Goal: Transaction & Acquisition: Book appointment/travel/reservation

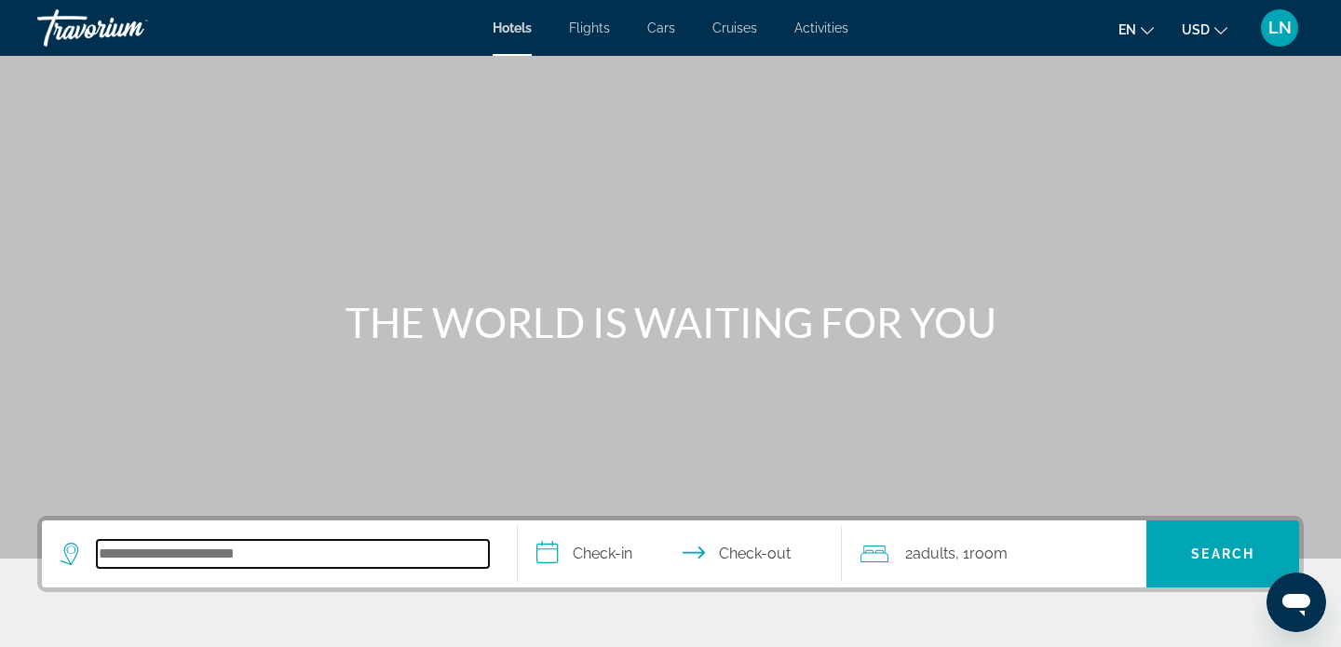
click at [304, 554] on input "Search hotel destination" at bounding box center [293, 554] width 392 height 28
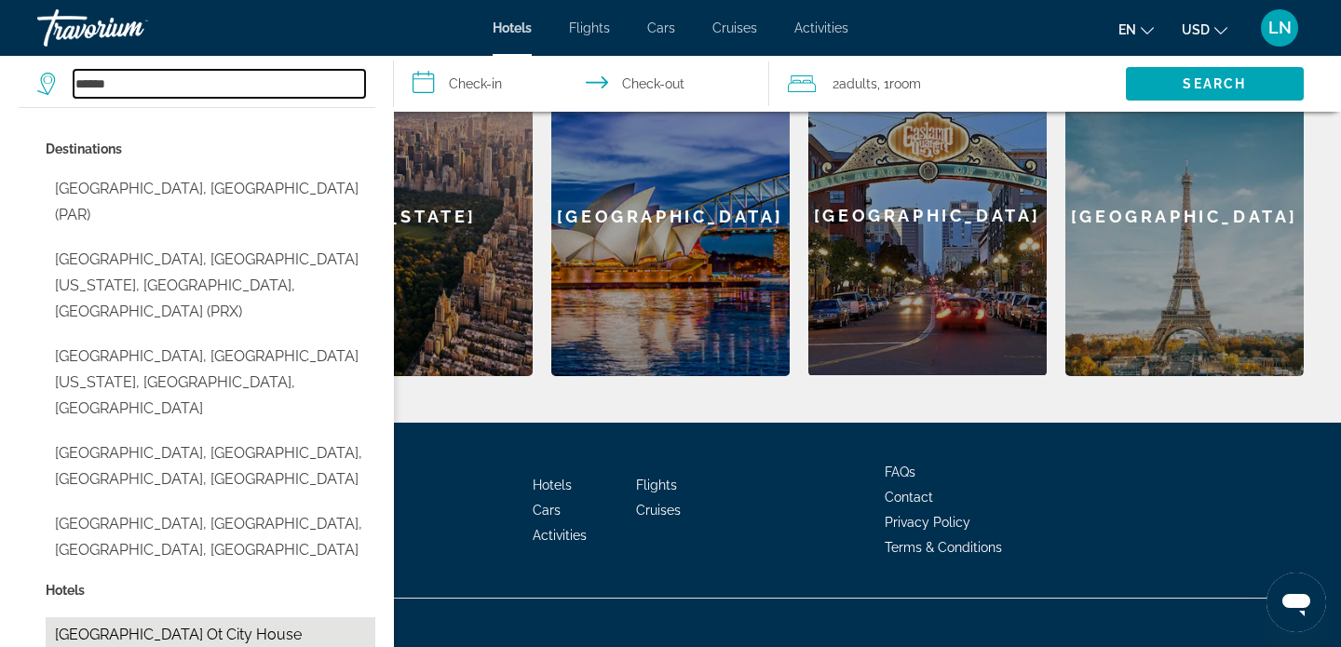
scroll to position [642, 0]
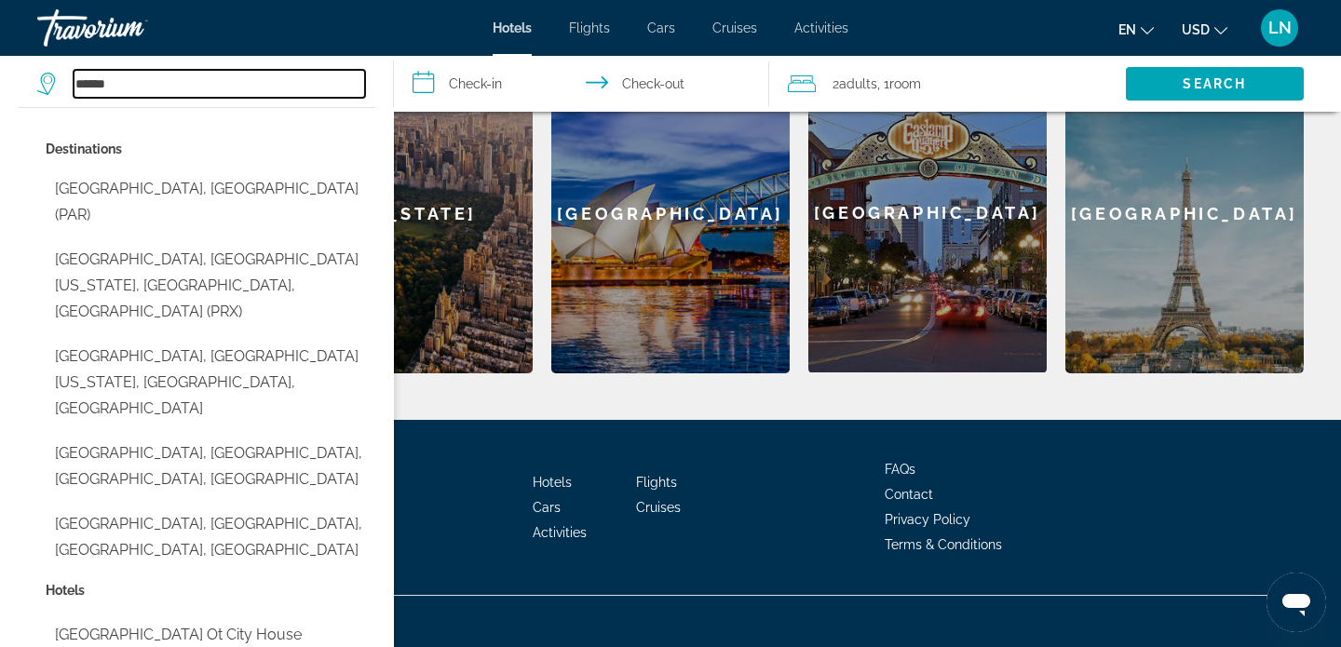
type input "**********"
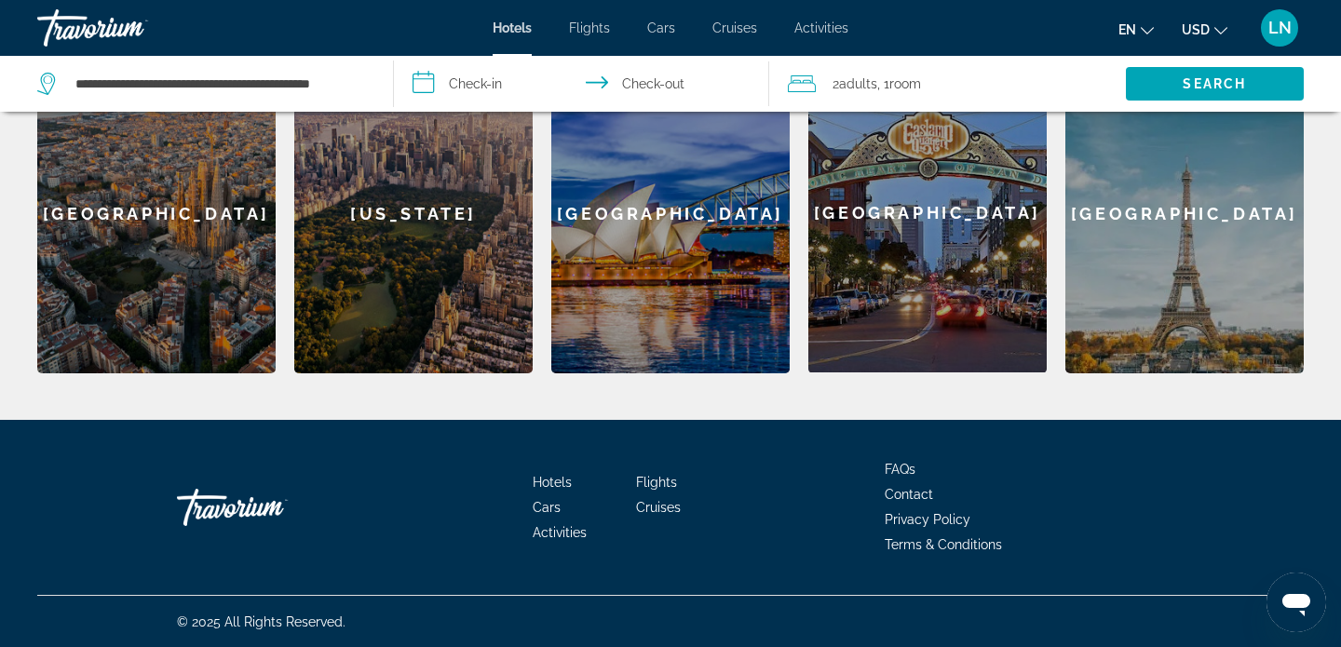
click at [494, 82] on input "**********" at bounding box center [585, 86] width 383 height 61
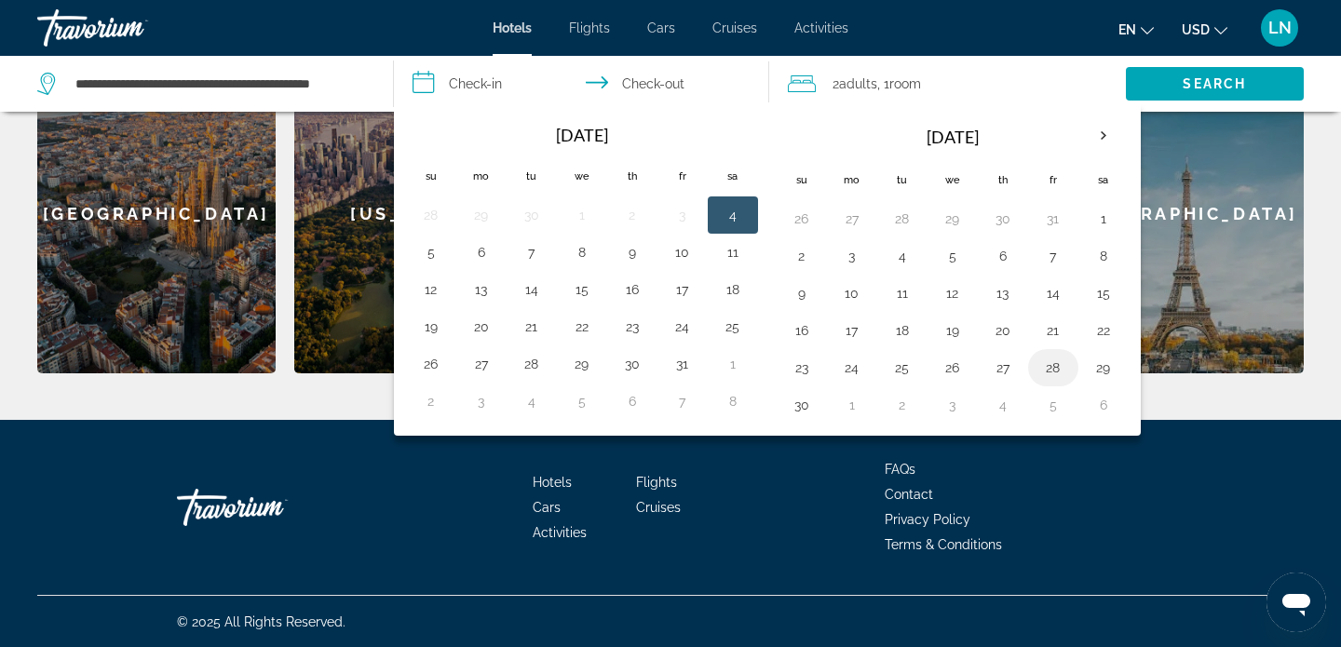
click at [1054, 367] on button "28" at bounding box center [1053, 368] width 30 height 26
click at [812, 401] on button "30" at bounding box center [802, 405] width 30 height 26
type input "**********"
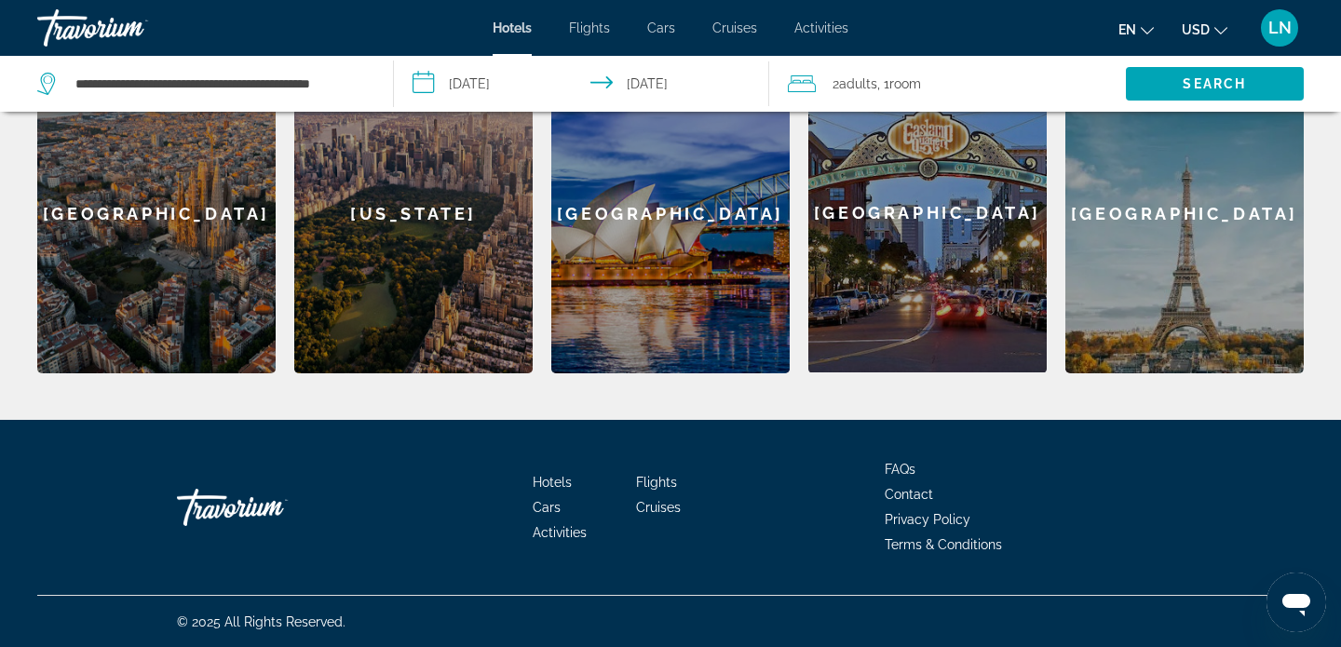
click at [863, 84] on span "Adults" at bounding box center [858, 83] width 38 height 15
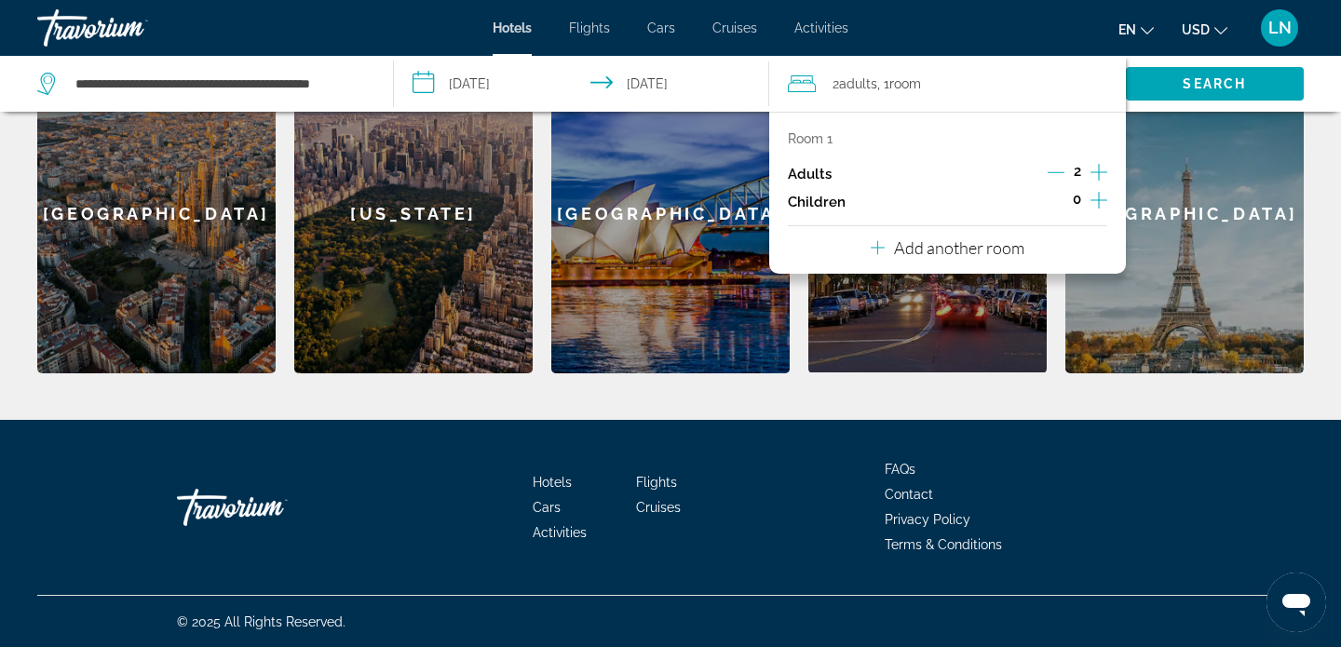
click at [1055, 170] on icon "Decrement adults" at bounding box center [1056, 172] width 17 height 17
click at [1272, 76] on span "Search" at bounding box center [1215, 83] width 178 height 45
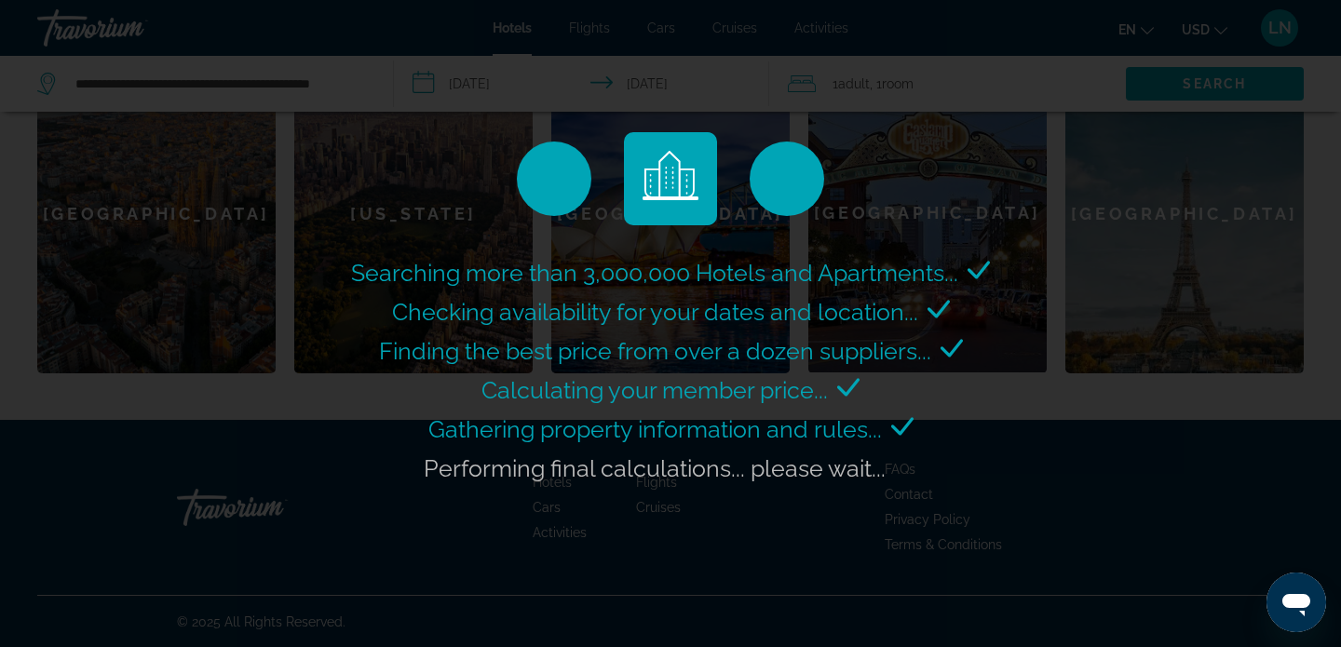
scroll to position [0, 0]
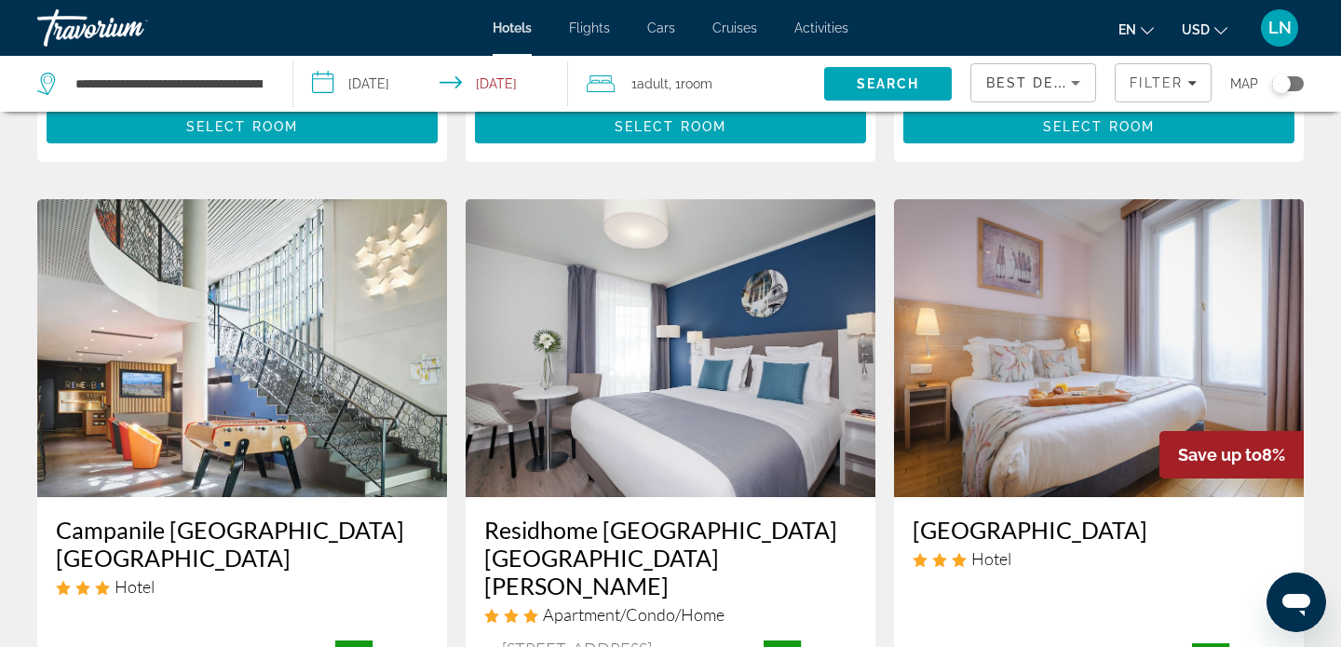
click at [1145, 29] on icon "Change language" at bounding box center [1147, 30] width 13 height 13
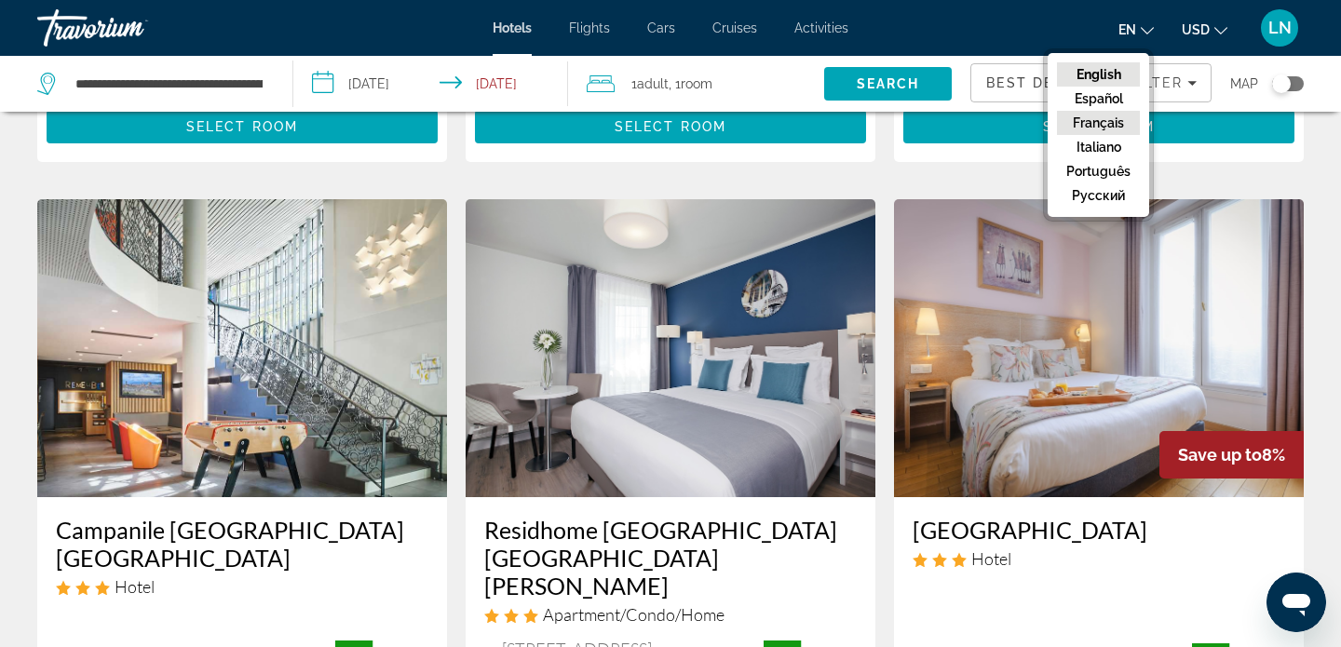
click at [1114, 123] on button "Français" at bounding box center [1098, 123] width 83 height 24
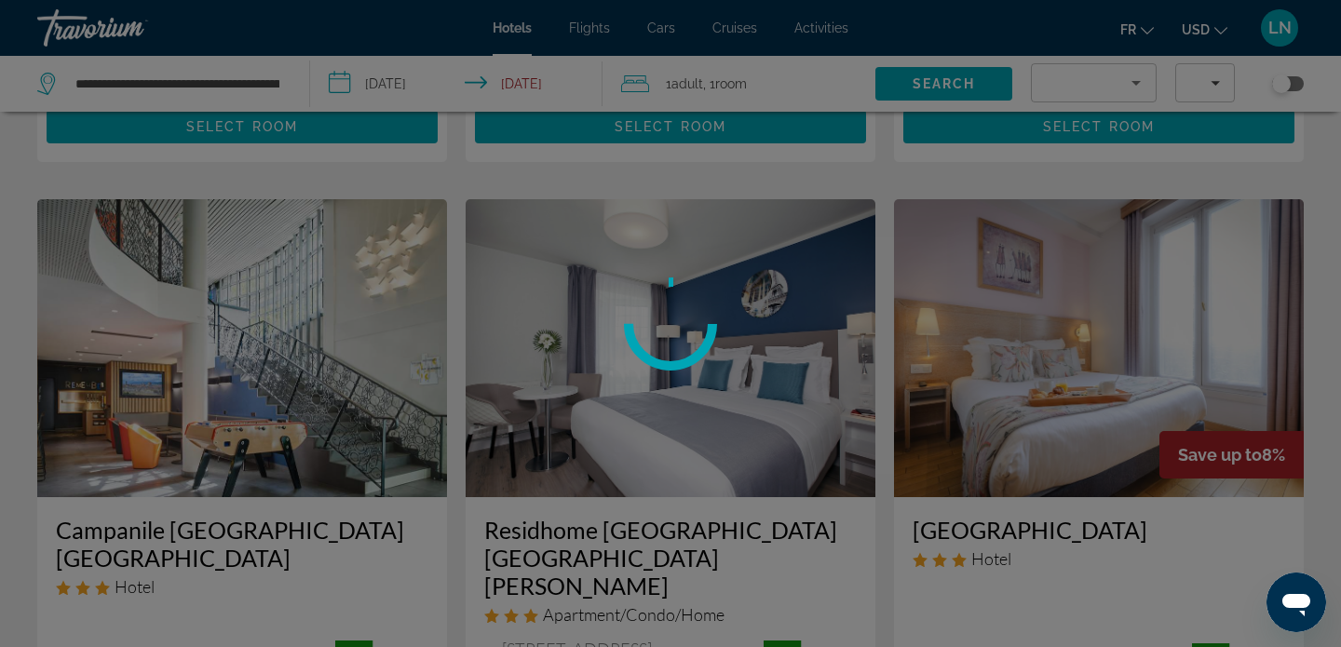
click at [1209, 29] on div at bounding box center [670, 323] width 1341 height 647
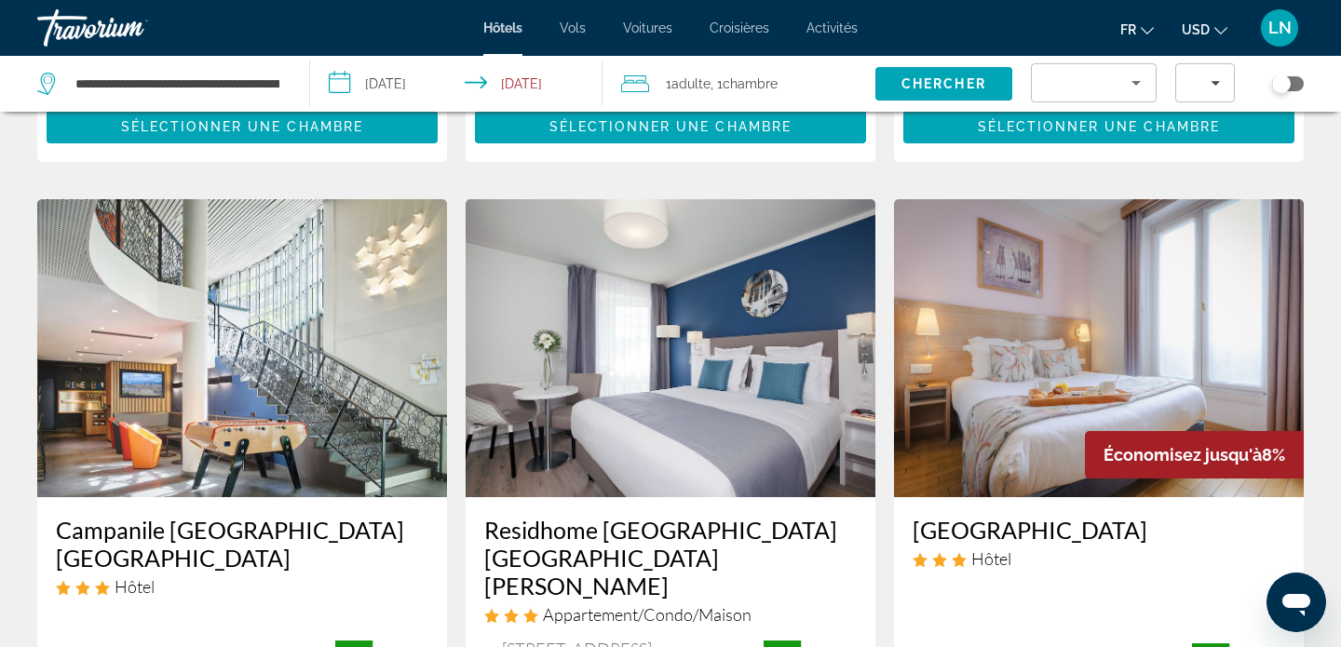
click at [1210, 33] on button "USD USD ($) MXN (Mex$) CAD (Can$) GBP (£) EUR (€) AUD (A$) NZD (NZ$) CNY (CN¥)" at bounding box center [1205, 29] width 46 height 27
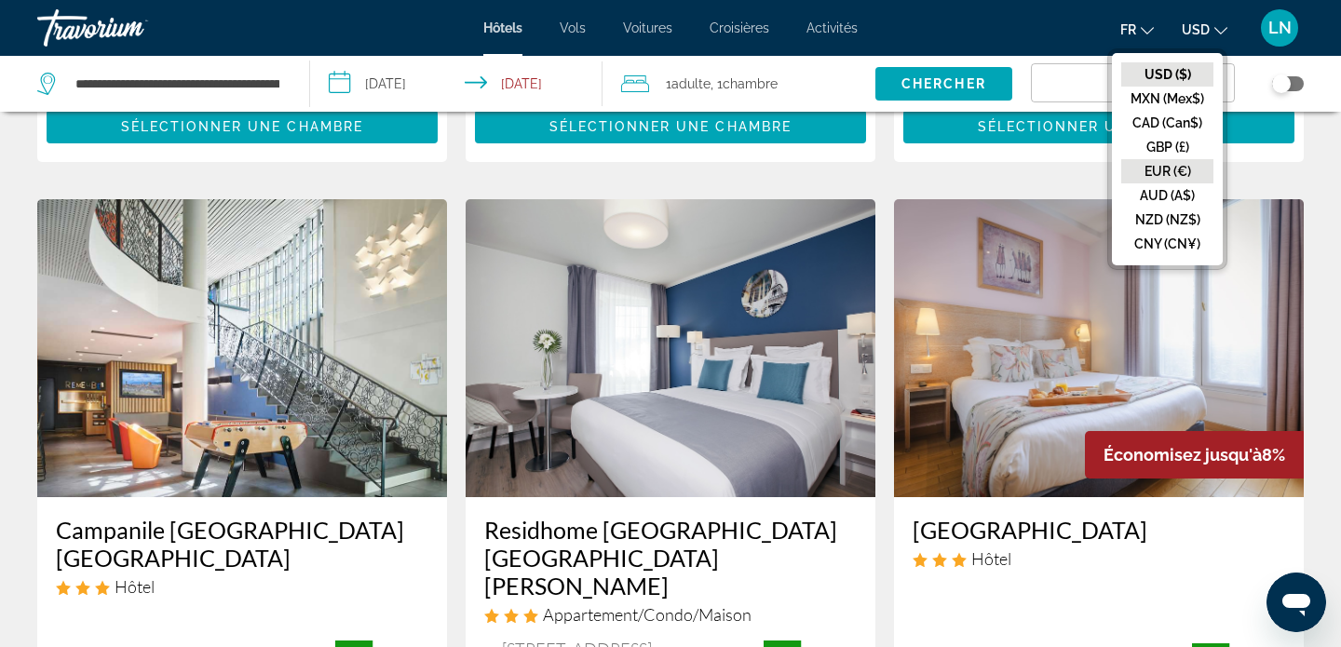
click at [1174, 164] on button "EUR (€)" at bounding box center [1167, 171] width 92 height 24
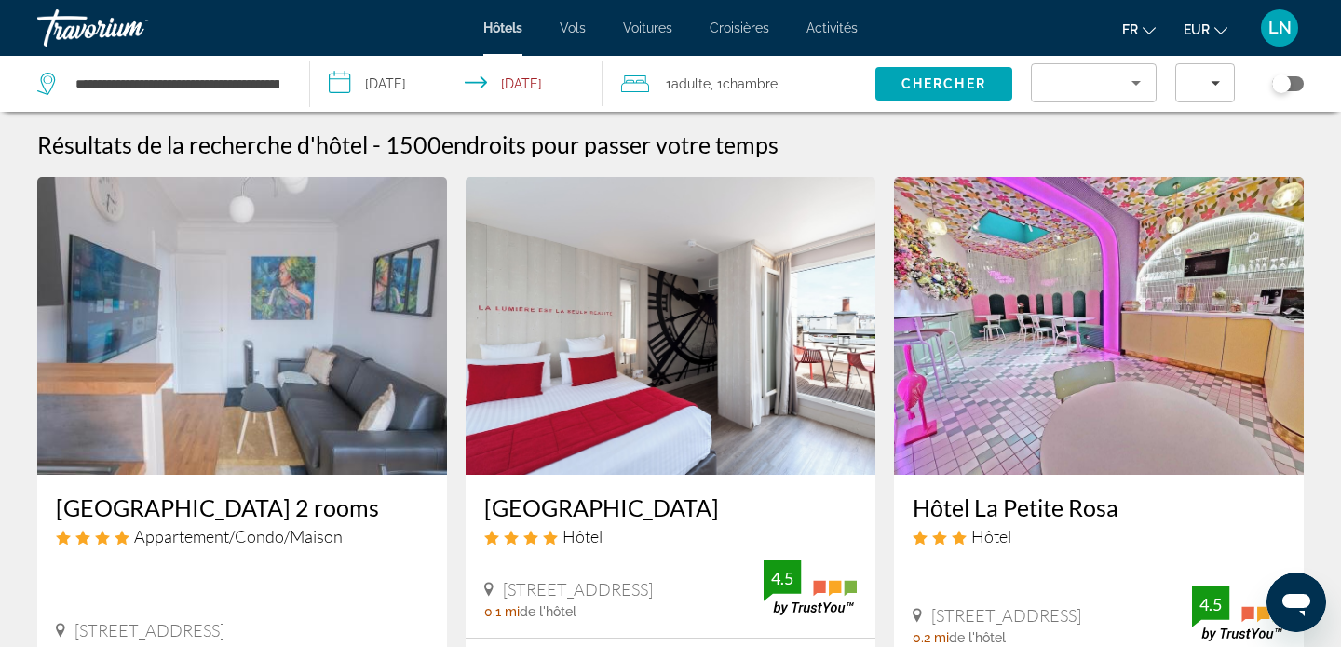
click at [1146, 77] on div "Search widget" at bounding box center [1094, 82] width 124 height 37
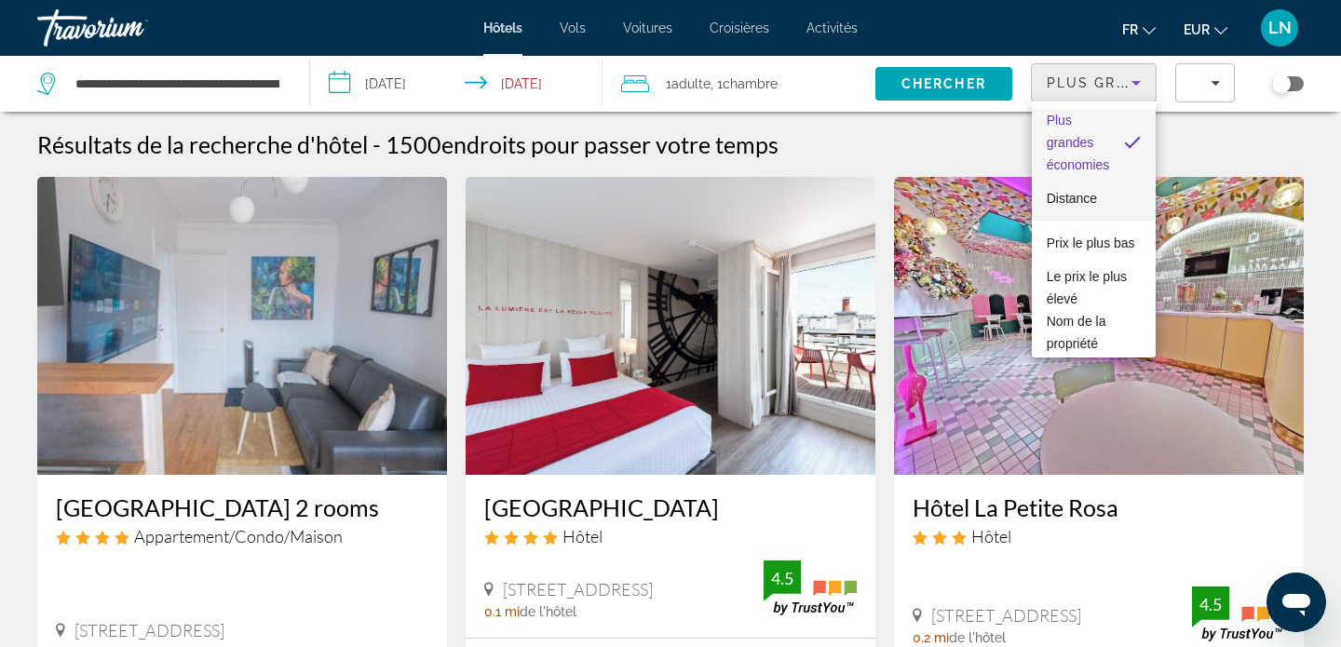
click at [1090, 200] on span "Distance" at bounding box center [1072, 198] width 50 height 15
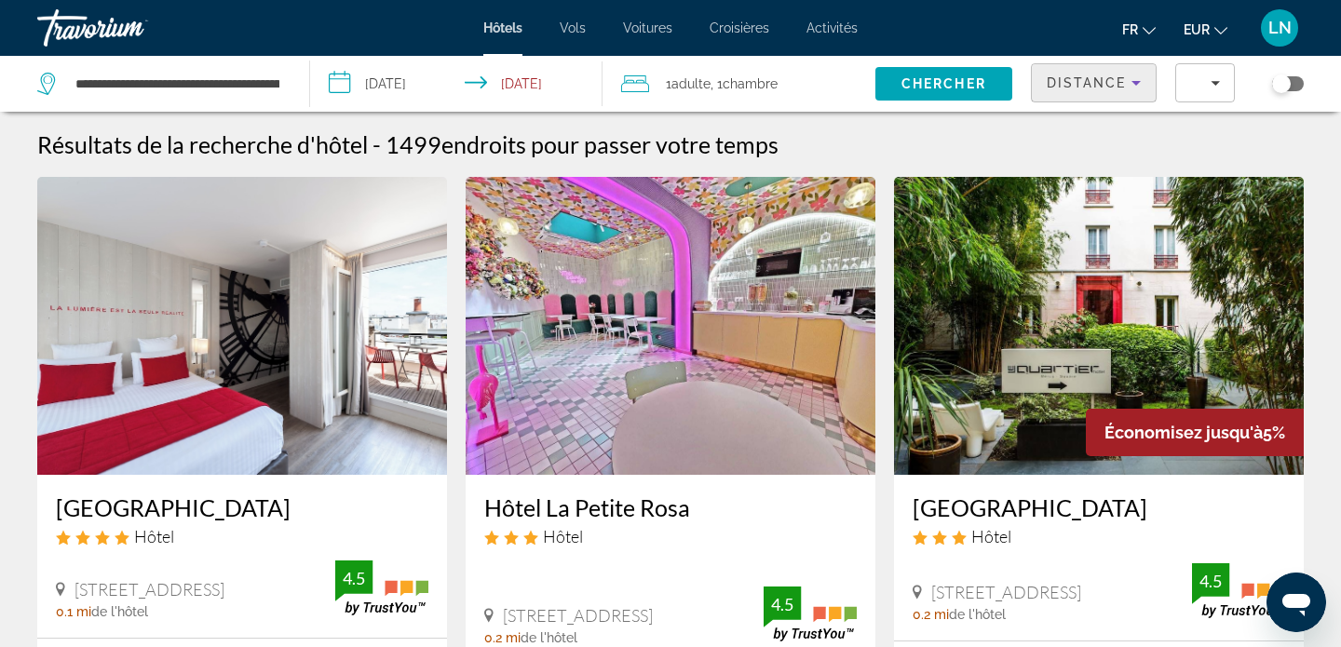
click at [1117, 88] on span "Distance" at bounding box center [1087, 82] width 80 height 15
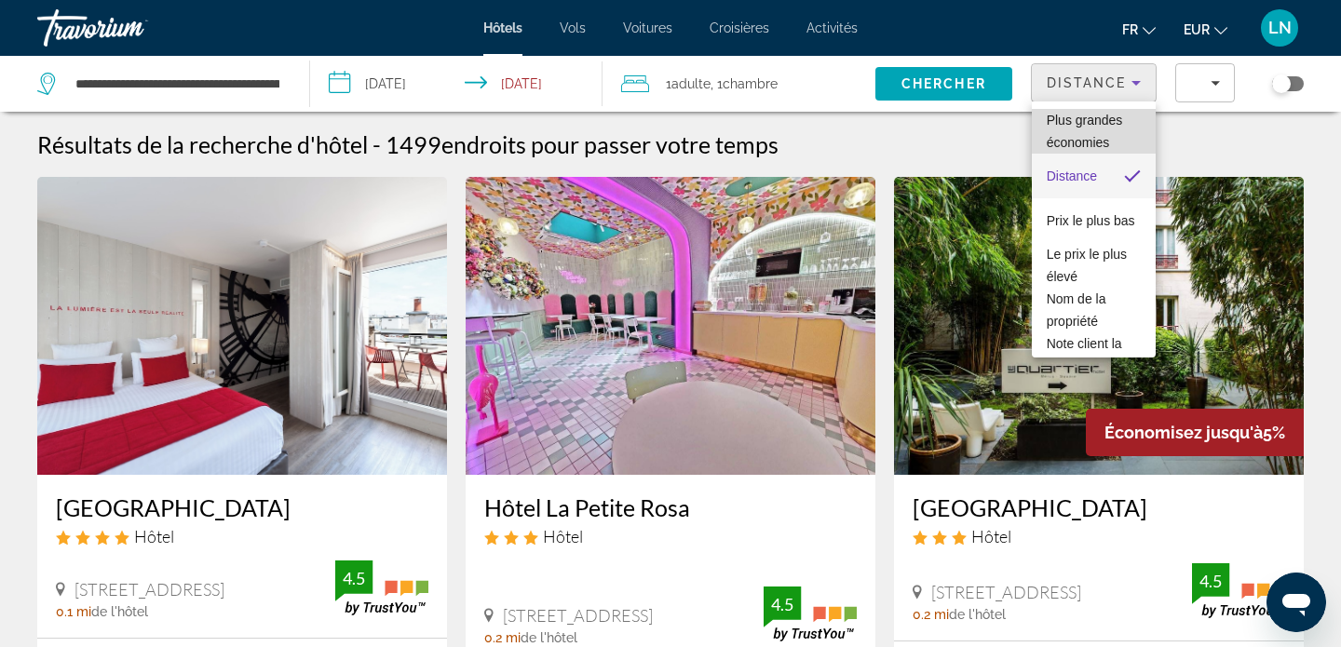
click at [1104, 142] on span "Plus grandes économies" at bounding box center [1085, 131] width 76 height 37
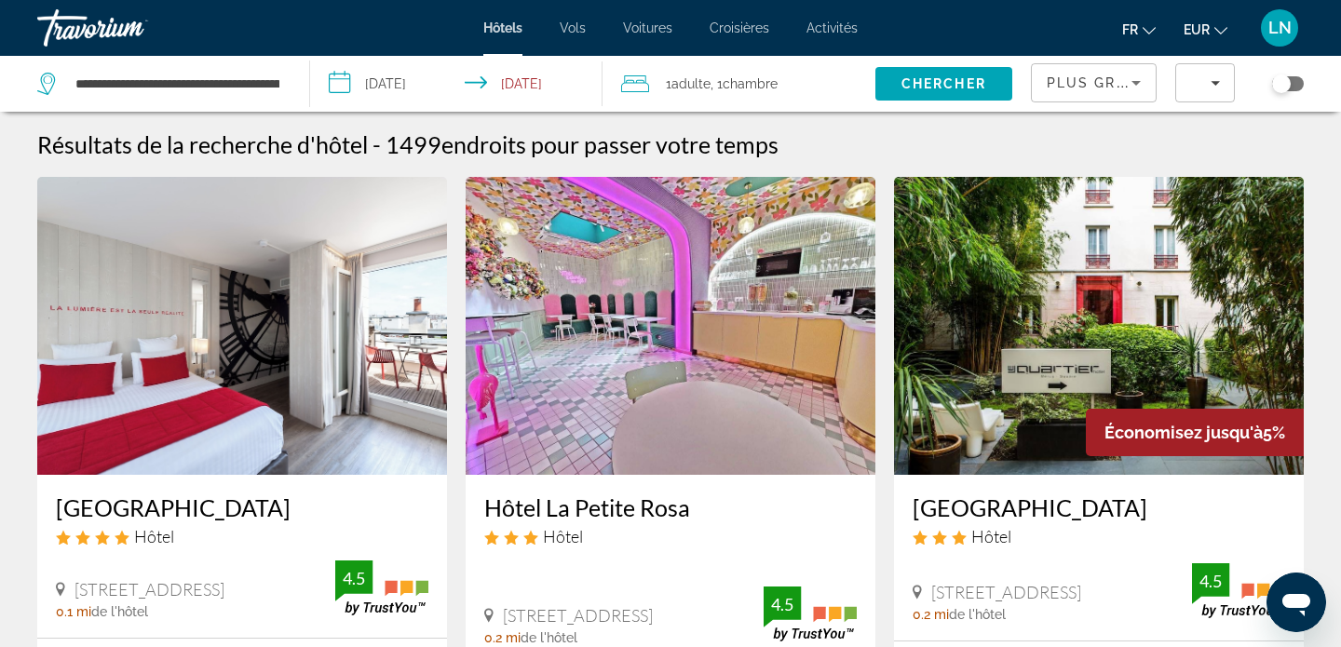
click at [925, 150] on div "Résultats de la recherche d'hôtel - 1499 endroits pour passer votre temps" at bounding box center [670, 144] width 1266 height 28
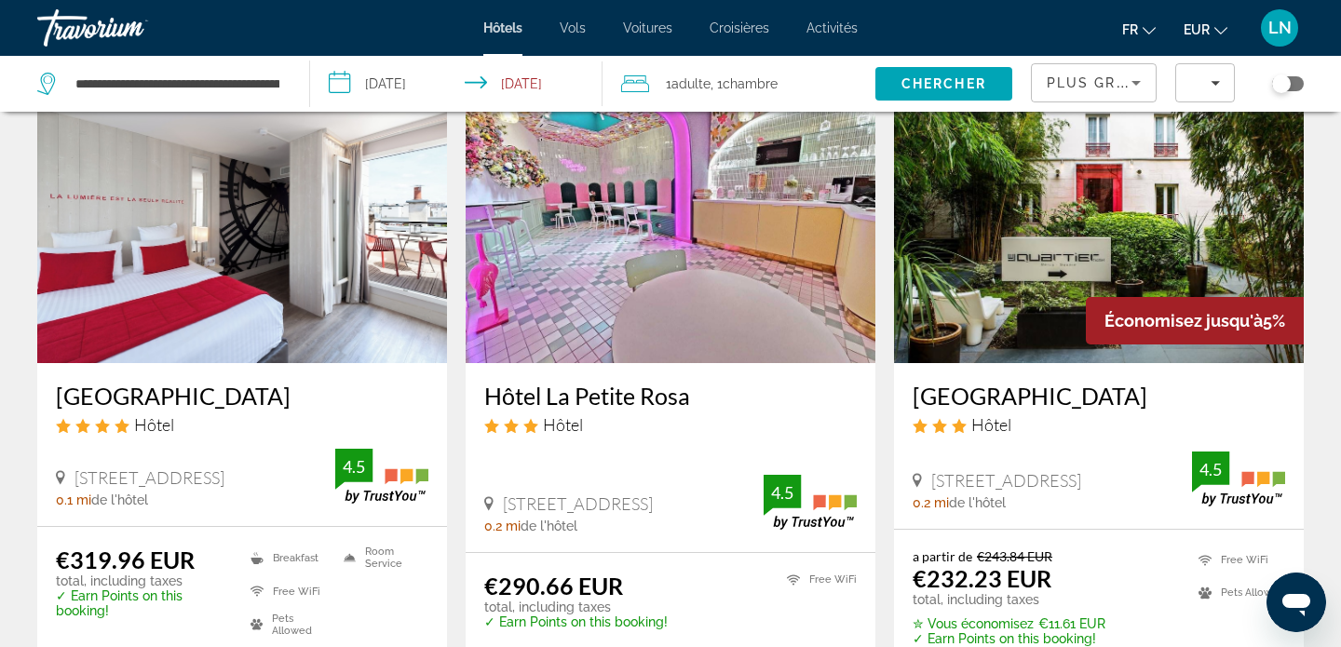
scroll to position [114, 0]
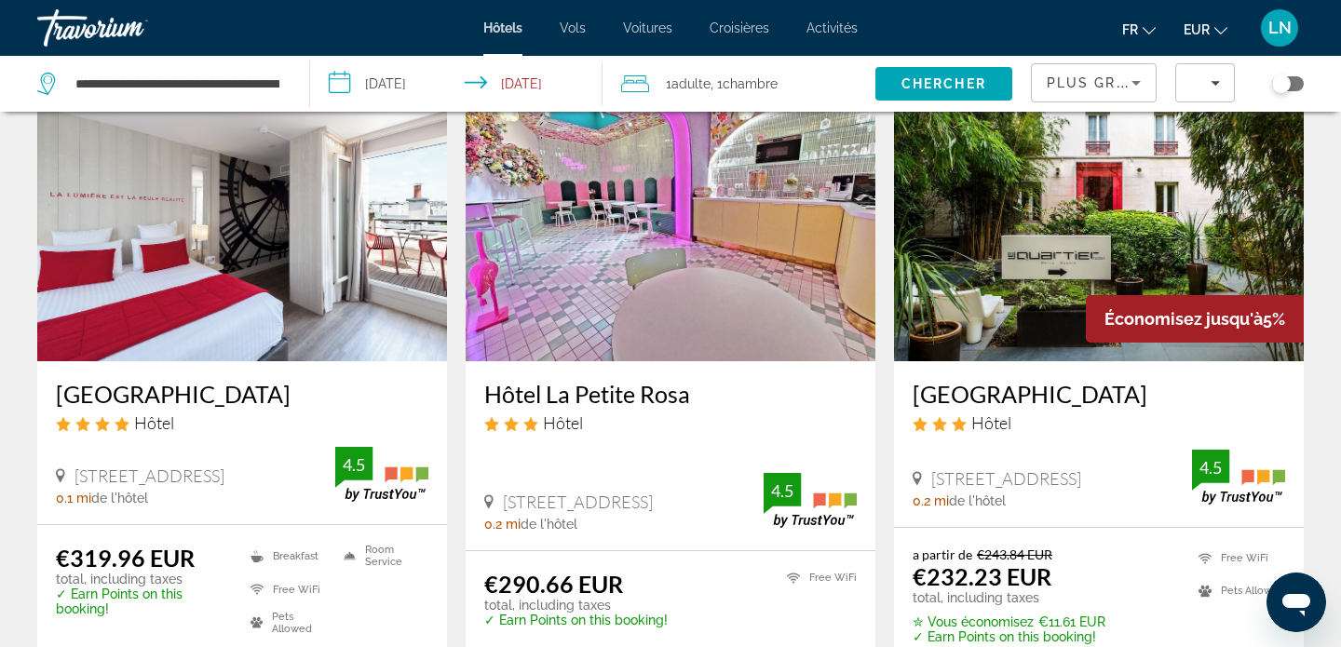
click at [643, 261] on img "Main content" at bounding box center [671, 212] width 410 height 298
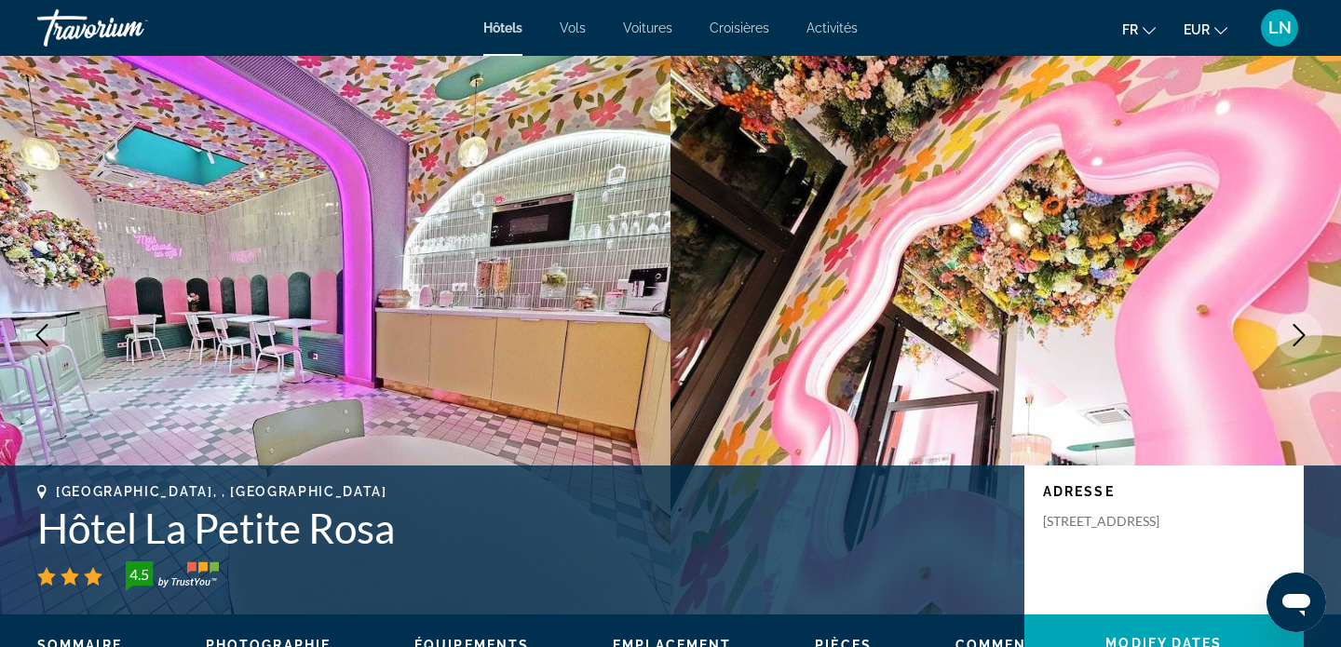
click at [1293, 335] on icon "Next image" at bounding box center [1299, 335] width 22 height 22
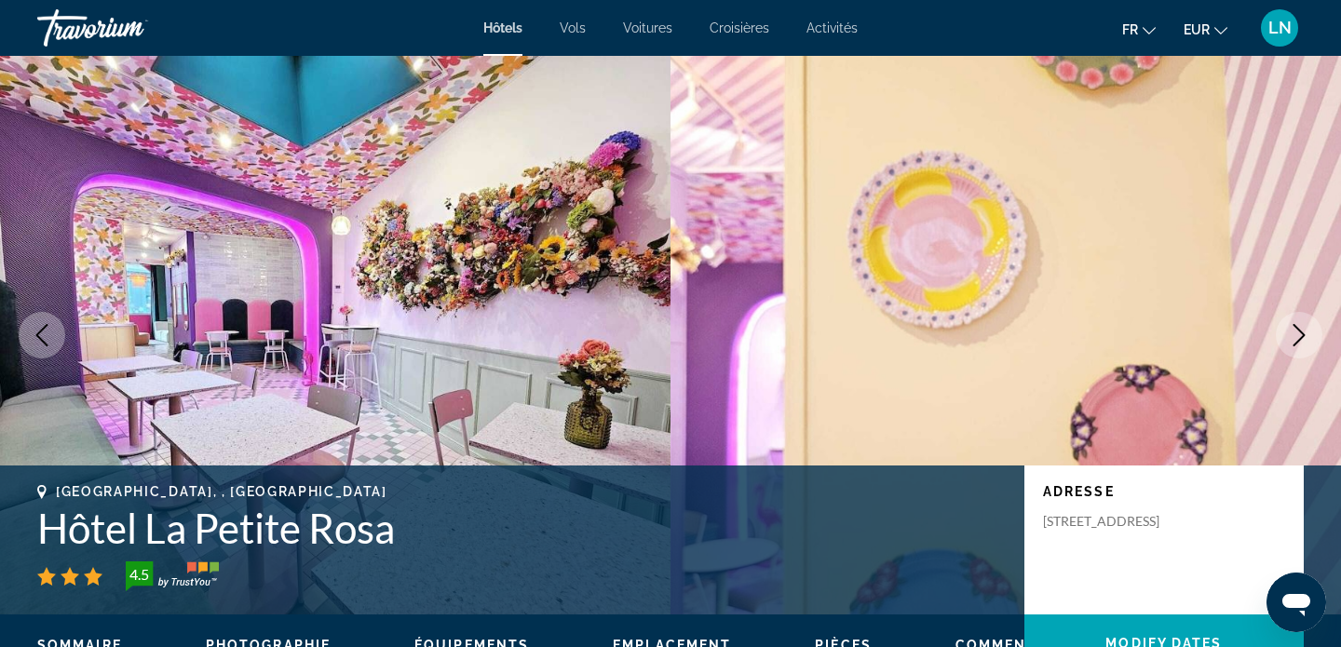
click at [1293, 335] on icon "Next image" at bounding box center [1299, 335] width 22 height 22
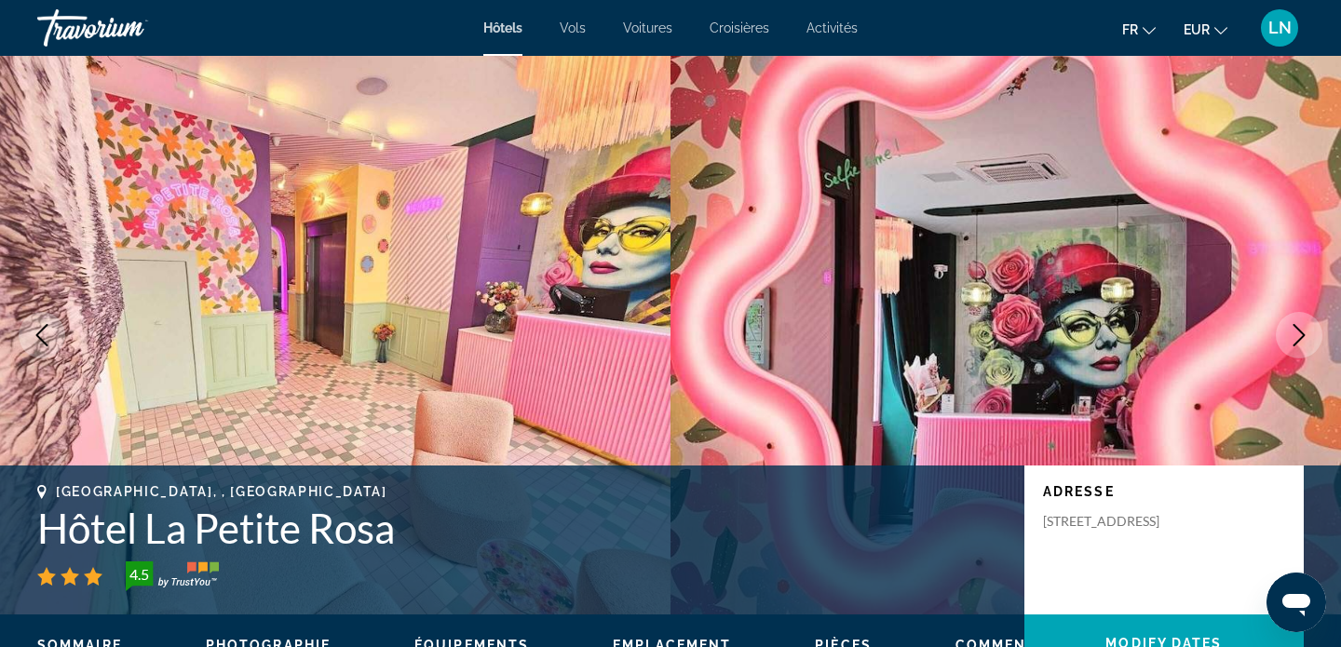
click at [1294, 334] on icon "Next image" at bounding box center [1299, 335] width 22 height 22
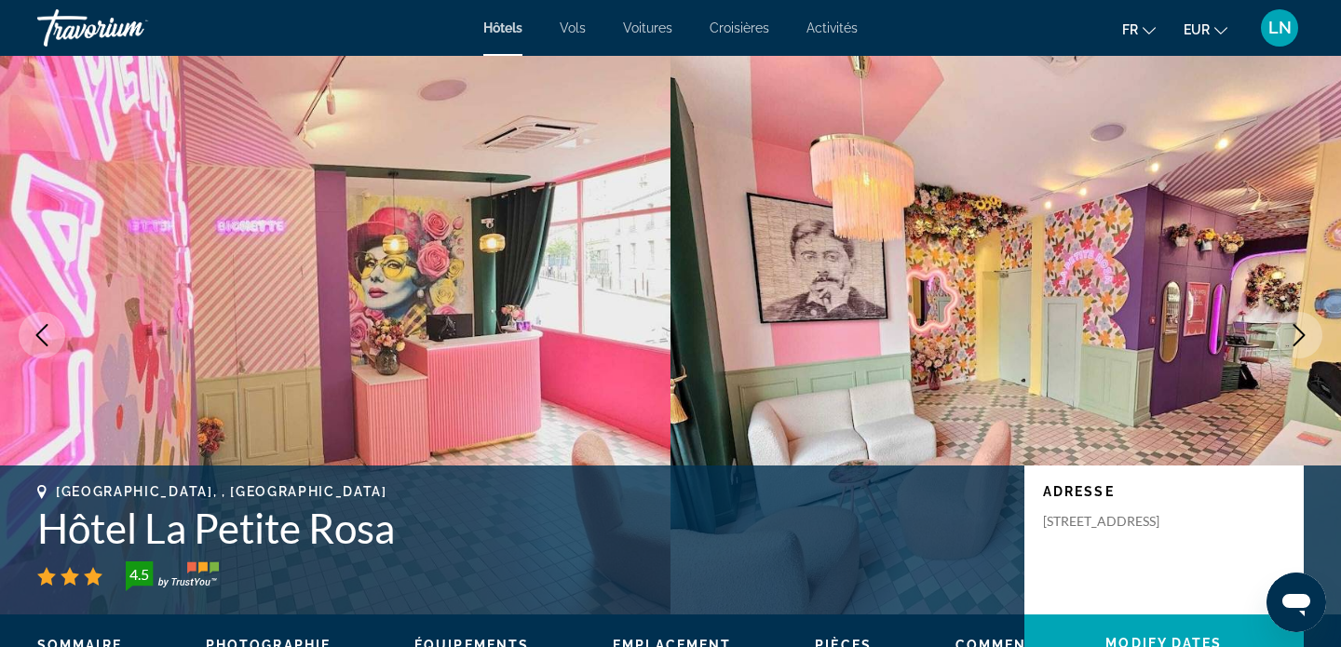
click at [1294, 334] on icon "Next image" at bounding box center [1299, 335] width 22 height 22
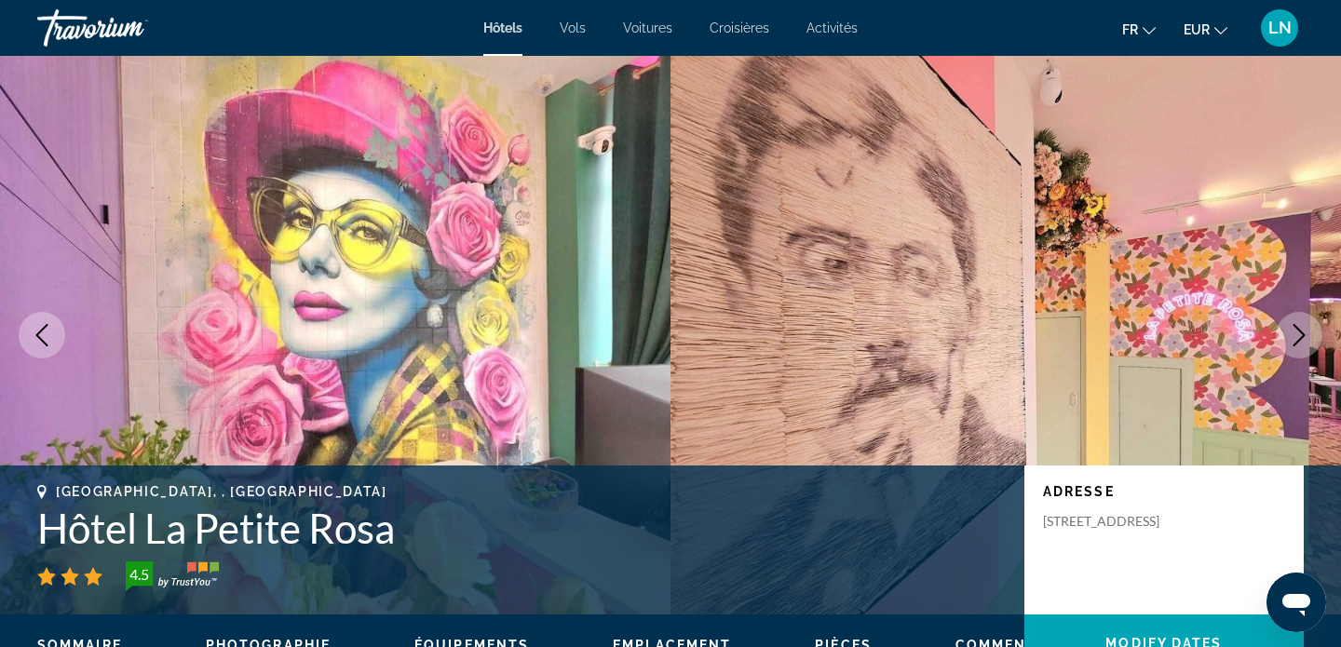
click at [1294, 334] on icon "Next image" at bounding box center [1299, 335] width 22 height 22
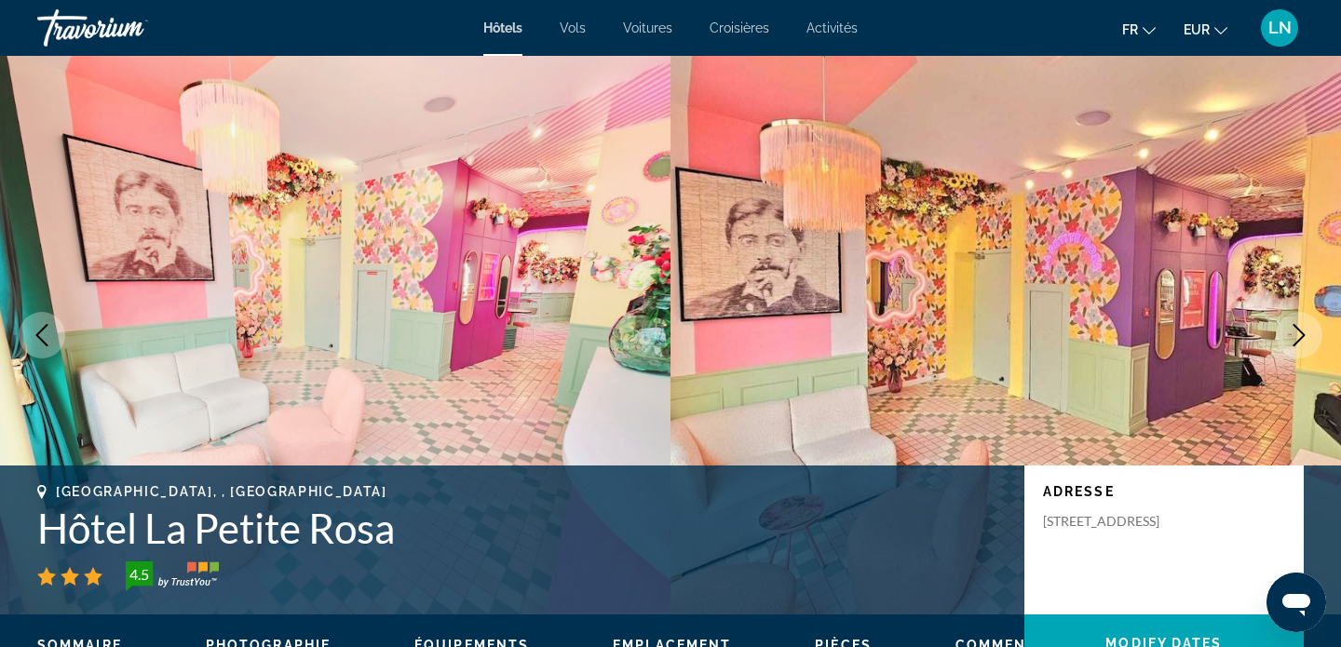
click at [1296, 336] on icon "Next image" at bounding box center [1299, 335] width 22 height 22
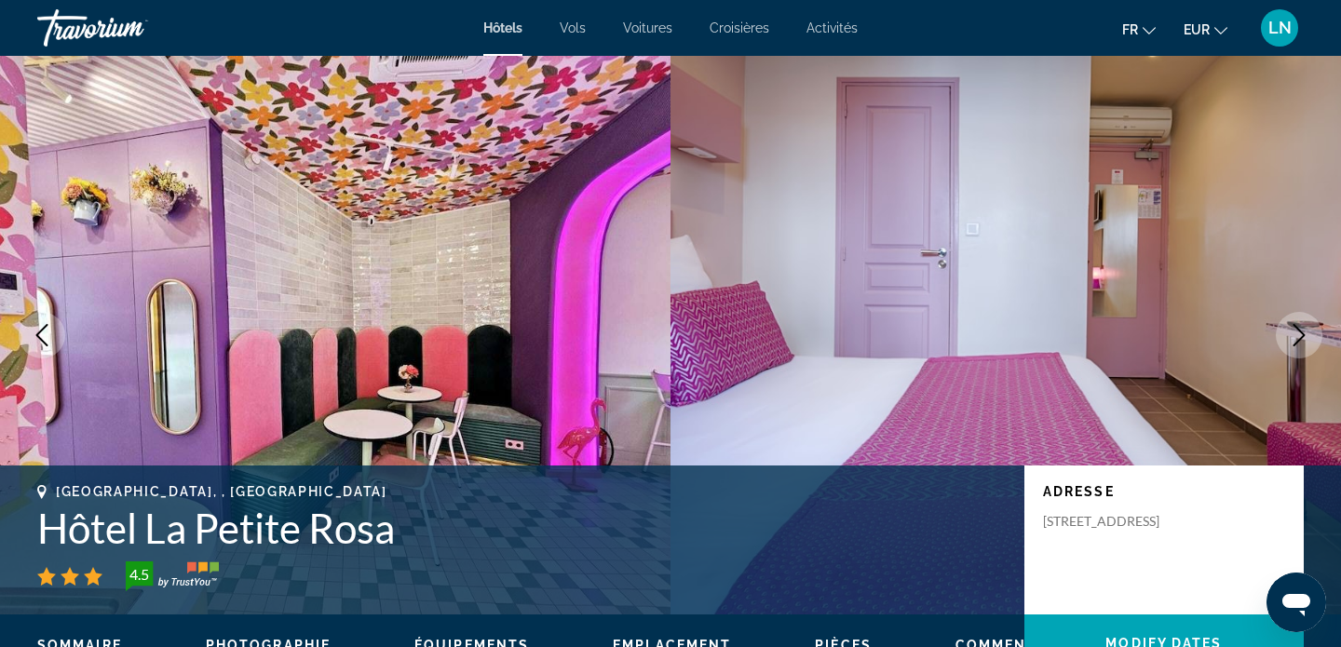
click at [1298, 336] on icon "Next image" at bounding box center [1299, 335] width 22 height 22
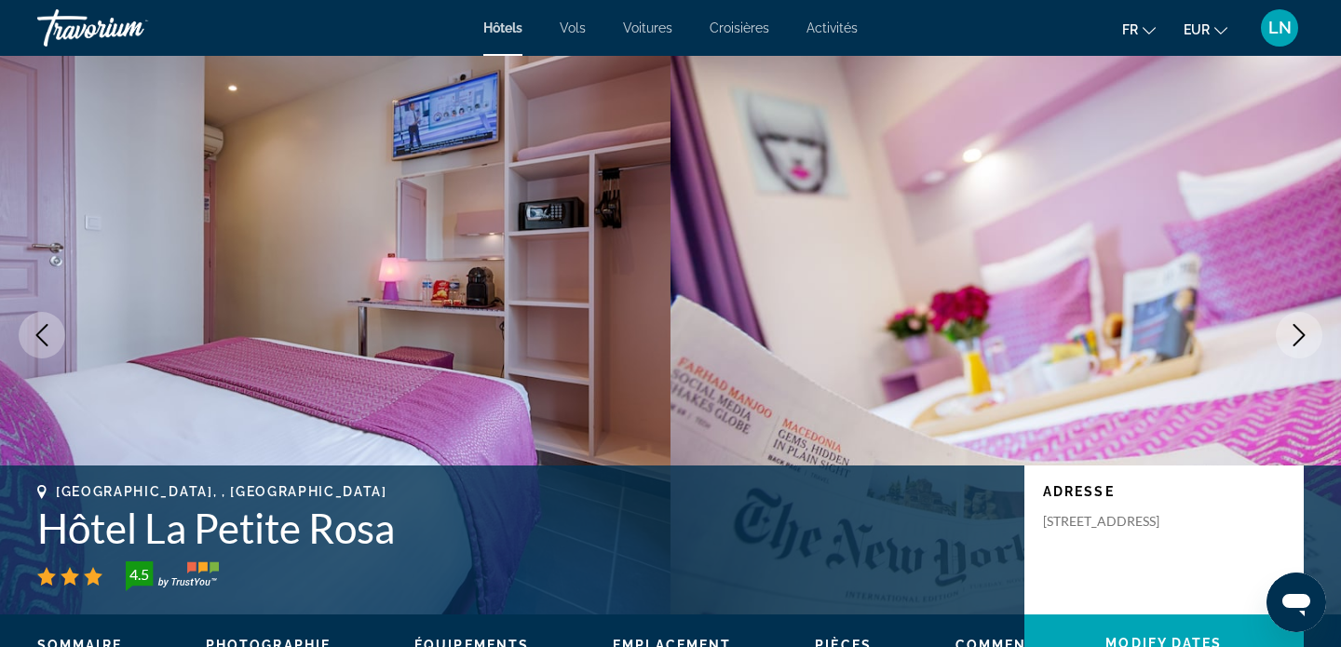
click at [1298, 336] on icon "Next image" at bounding box center [1299, 335] width 22 height 22
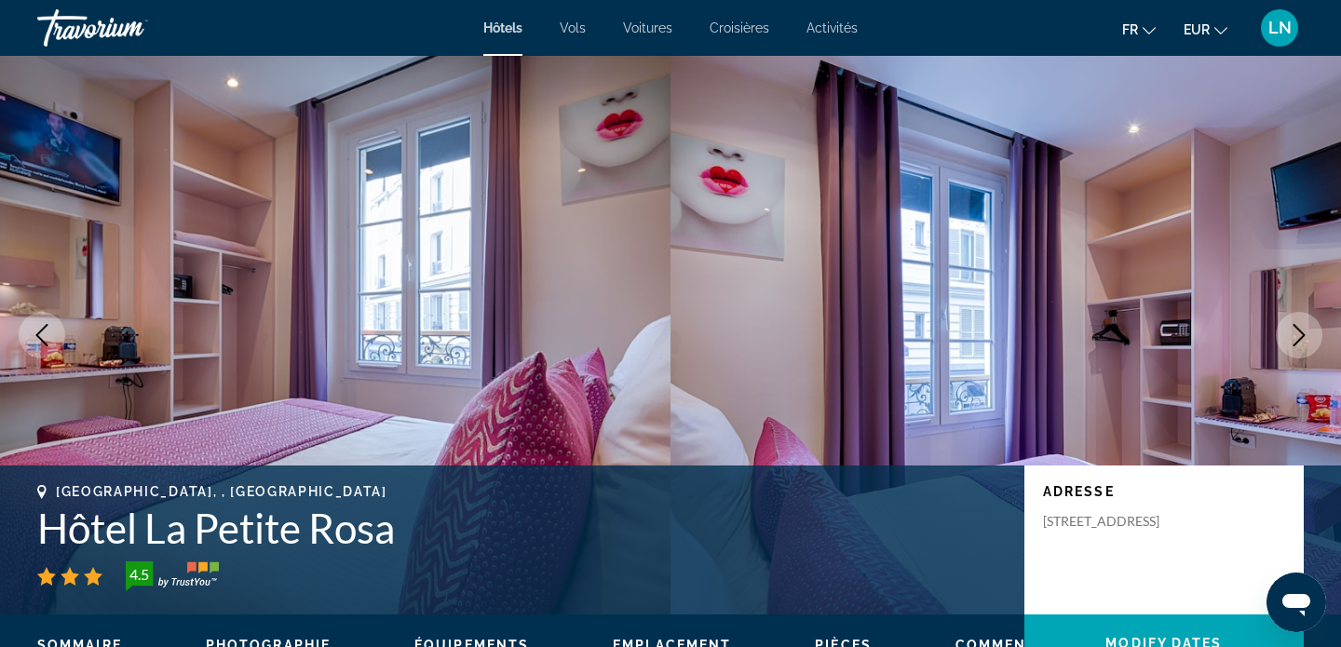
click at [1298, 336] on icon "Next image" at bounding box center [1299, 335] width 22 height 22
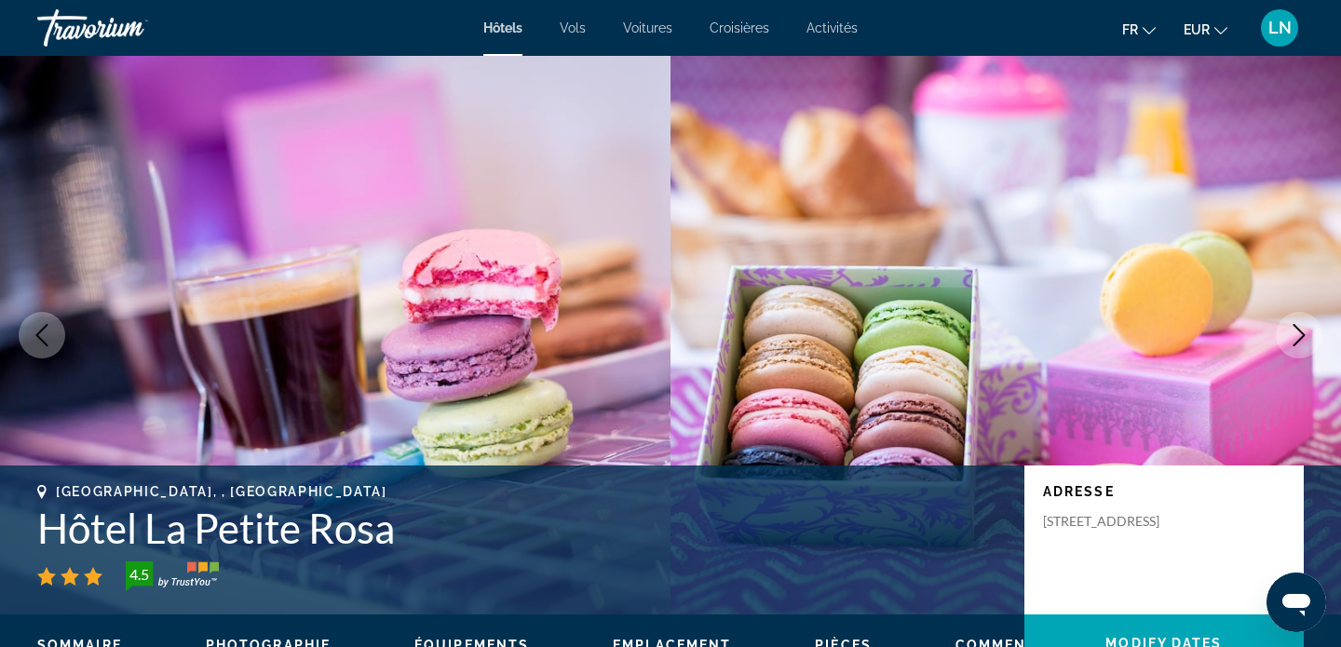
click at [1298, 336] on icon "Next image" at bounding box center [1299, 335] width 22 height 22
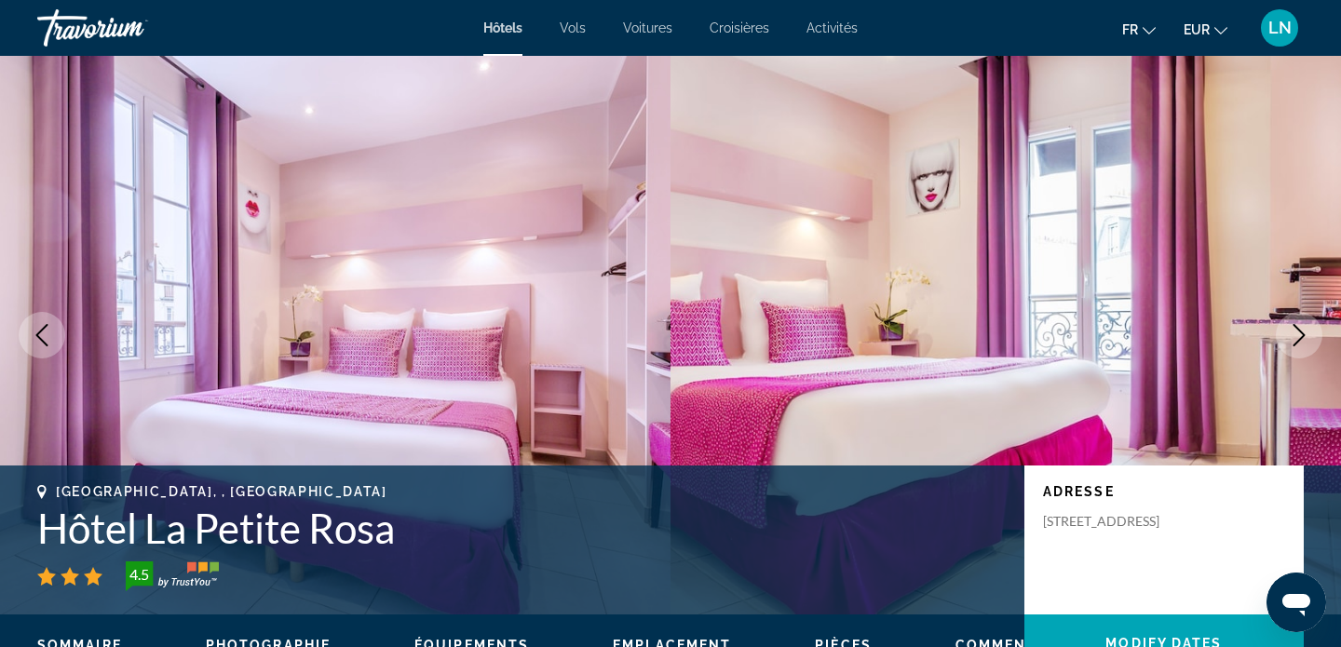
click at [1300, 335] on icon "Next image" at bounding box center [1299, 335] width 22 height 22
